Goal: Information Seeking & Learning: Find specific fact

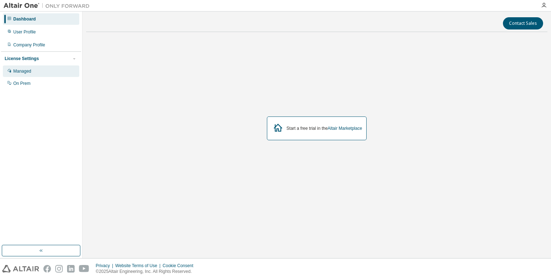
click at [33, 72] on div "Managed" at bounding box center [41, 70] width 76 height 11
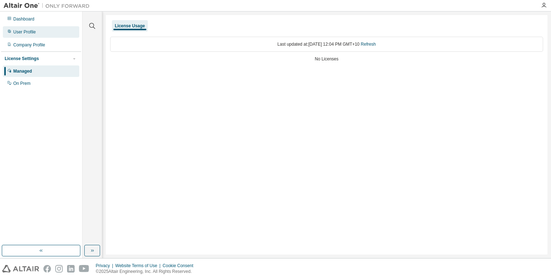
click at [42, 33] on div "User Profile" at bounding box center [41, 31] width 76 height 11
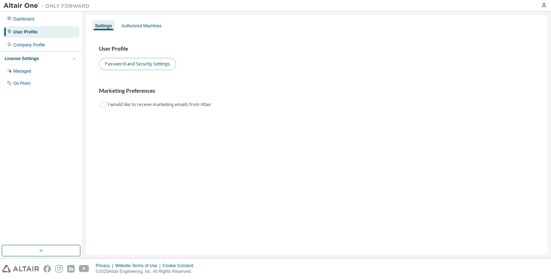
click at [128, 67] on button "Password and Security Settings" at bounding box center [137, 64] width 77 height 12
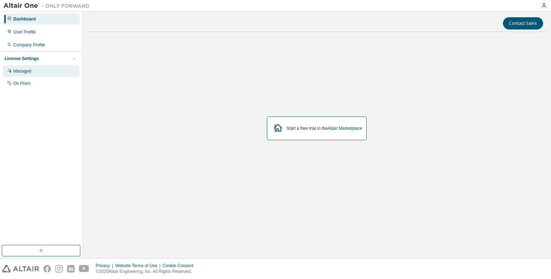
click at [23, 74] on div "Managed" at bounding box center [41, 70] width 76 height 11
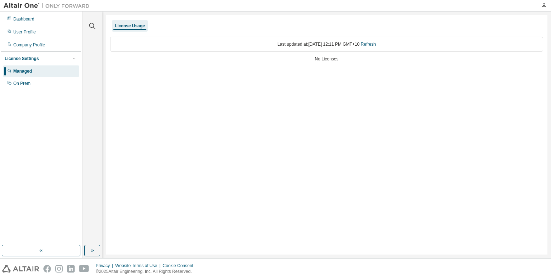
click at [257, 72] on div "License Usage Last updated at: [DATE] 12:11 PM GMT+10 Refresh No Licenses" at bounding box center [327, 134] width 442 height 239
click at [34, 84] on div "On Prem" at bounding box center [41, 83] width 76 height 11
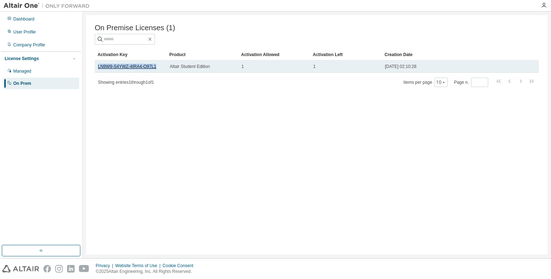
drag, startPoint x: 98, startPoint y: 67, endPoint x: 153, endPoint y: 69, distance: 55.7
click at [153, 69] on link "LN9W9-S4YWZ-4IRA4-O97L1" at bounding box center [127, 66] width 59 height 5
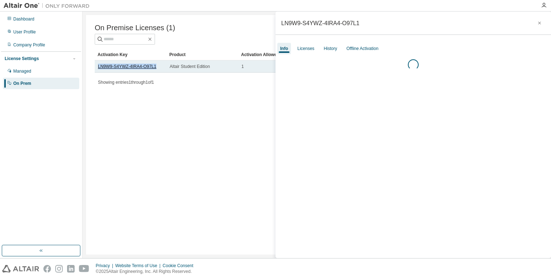
copy link "LN9W9-S4YWZ-4IRA4-O97L1"
